Goal: Task Accomplishment & Management: Use online tool/utility

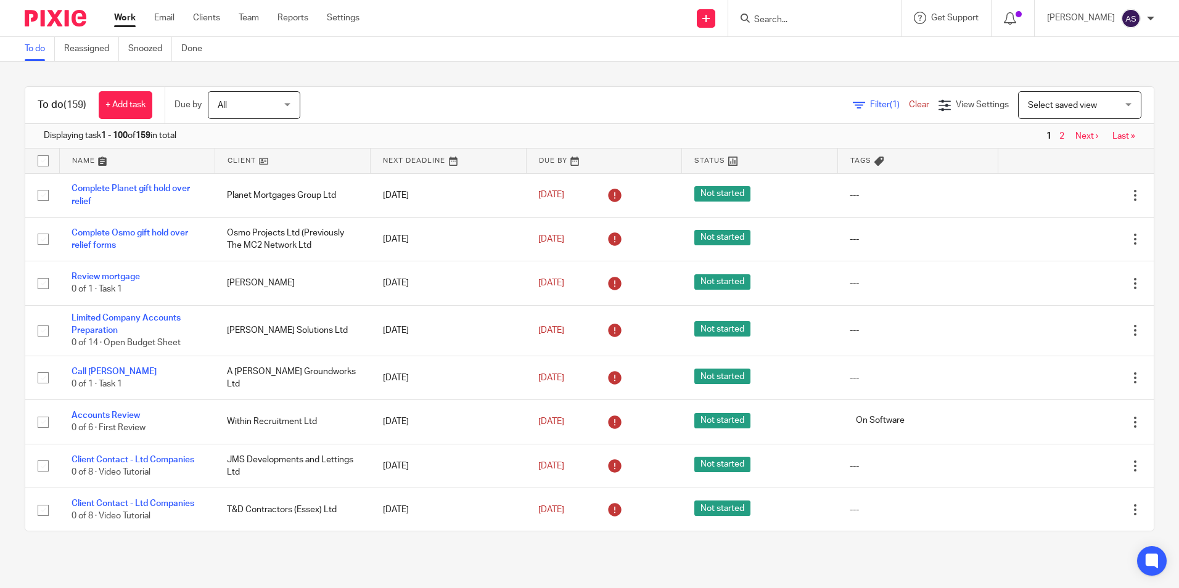
click at [828, 24] on input "Search" at bounding box center [808, 20] width 111 height 11
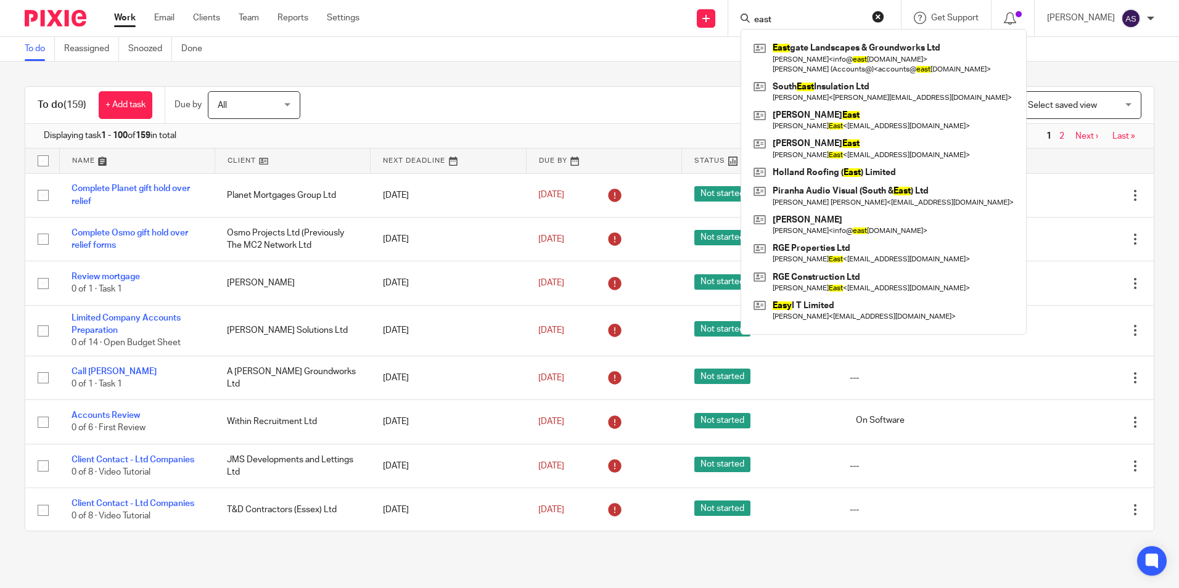
type input "east"
click button "submit" at bounding box center [0, 0] width 0 height 0
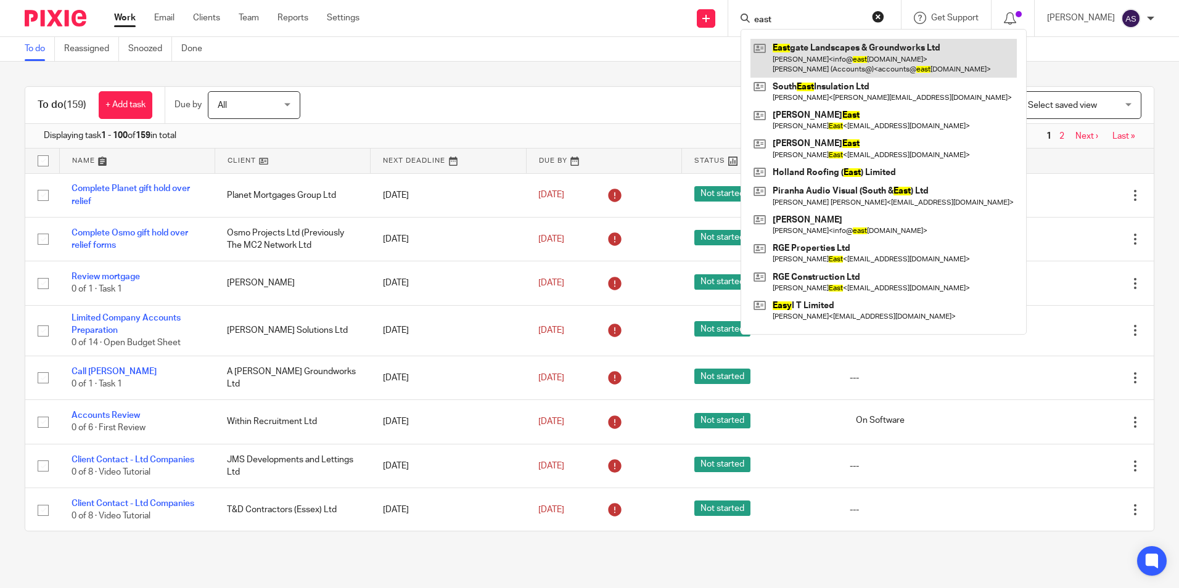
click at [833, 41] on link at bounding box center [883, 58] width 266 height 38
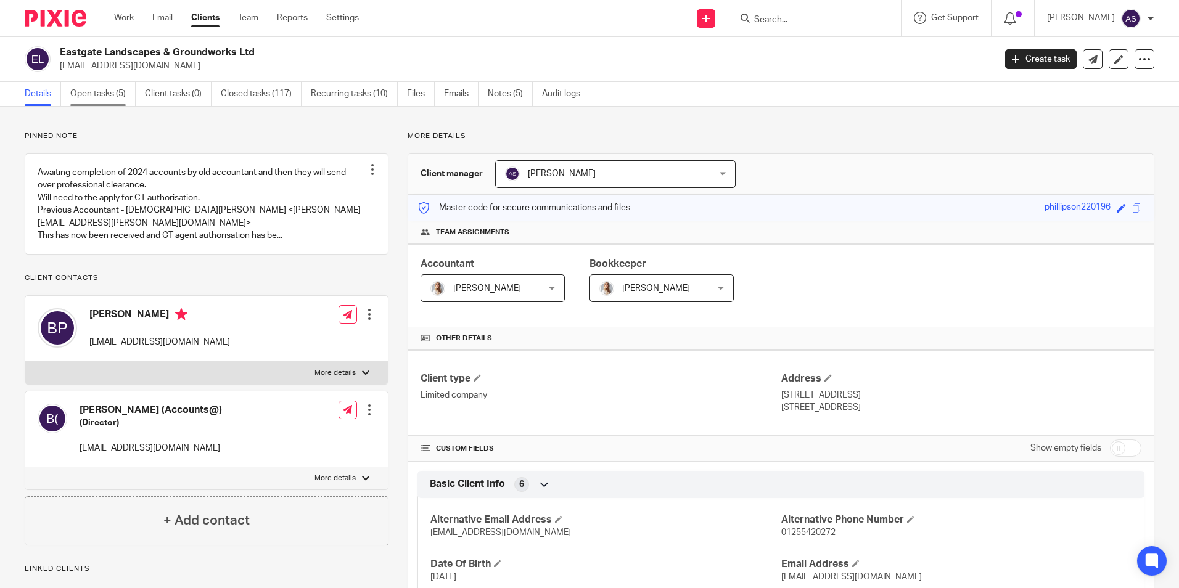
click at [107, 98] on link "Open tasks (5)" at bounding box center [102, 94] width 65 height 24
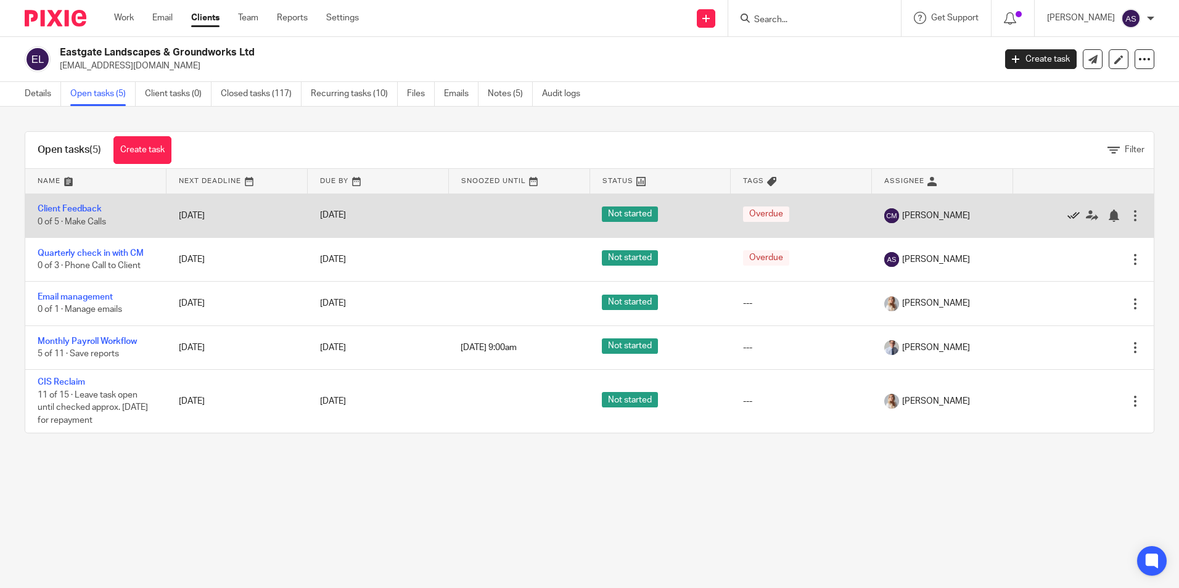
click at [1067, 215] on icon at bounding box center [1073, 216] width 12 height 12
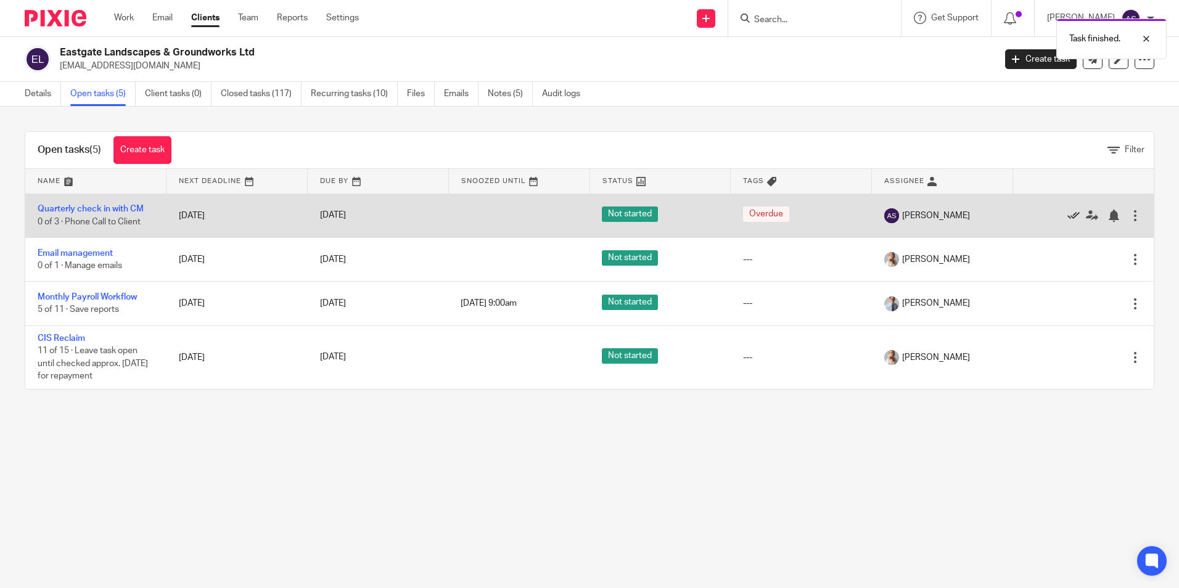
click at [1067, 211] on icon at bounding box center [1073, 216] width 12 height 12
